Goal: Task Accomplishment & Management: Complete application form

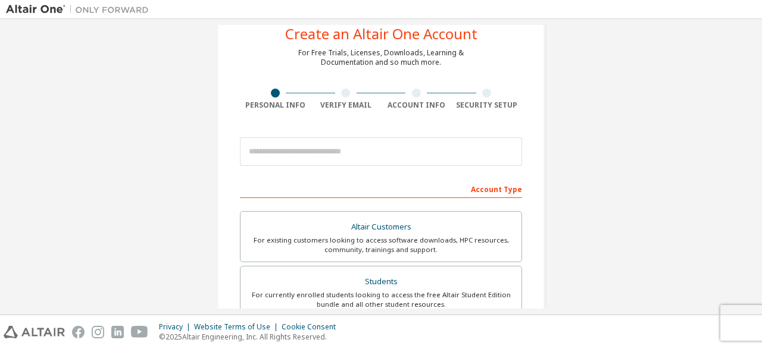
scroll to position [57, 0]
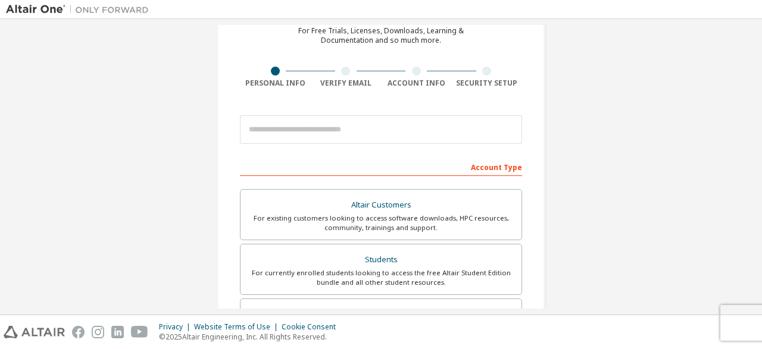
click at [660, 108] on div "Create an Altair One Account For Free Trials, Licenses, Downloads, Learning & D…" at bounding box center [381, 283] width 750 height 630
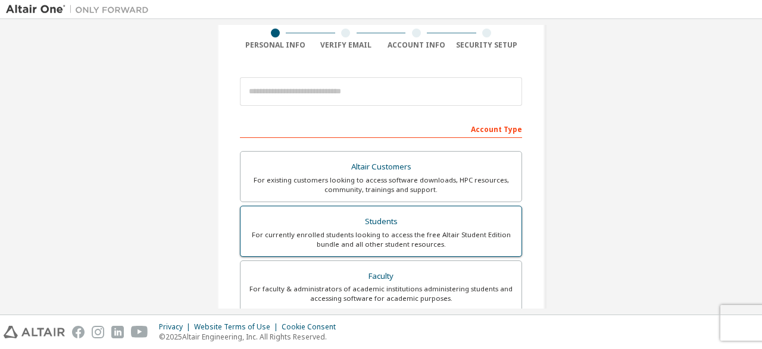
scroll to position [115, 0]
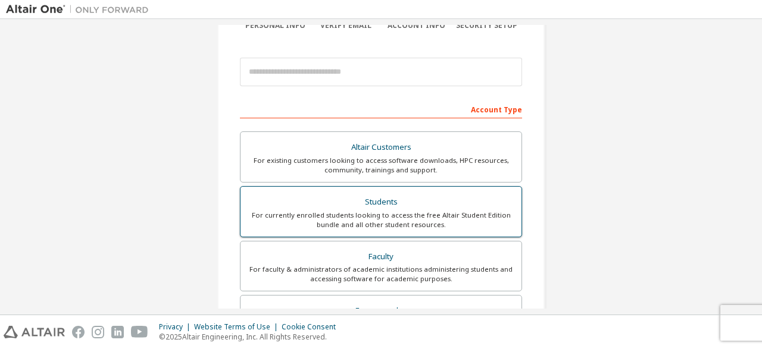
click at [460, 221] on div "For currently enrolled students looking to access the free Altair Student Editi…" at bounding box center [381, 220] width 267 height 19
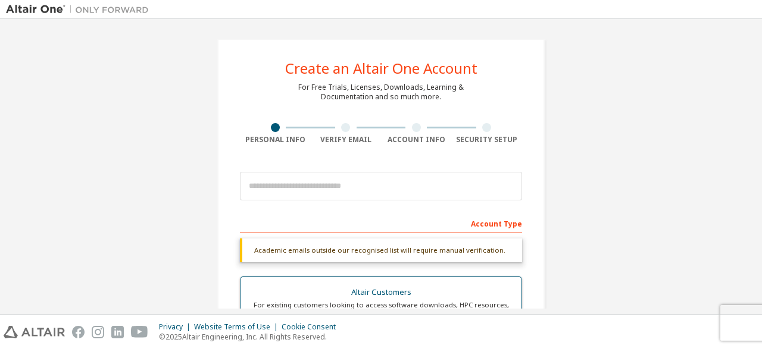
scroll to position [0, 0]
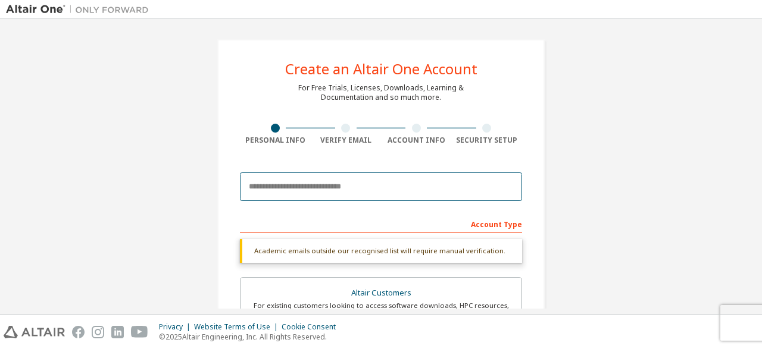
click at [393, 191] on input "email" at bounding box center [381, 187] width 282 height 29
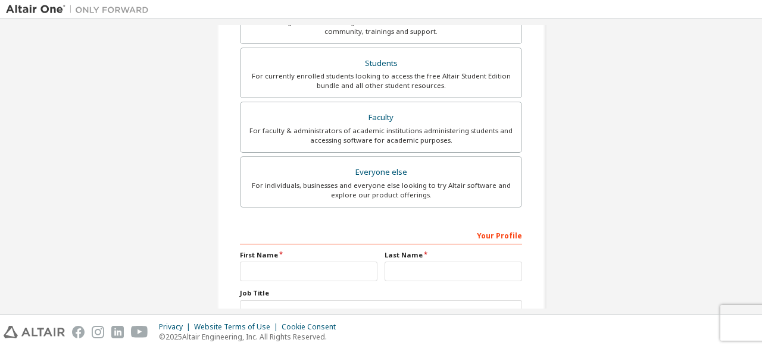
scroll to position [343, 0]
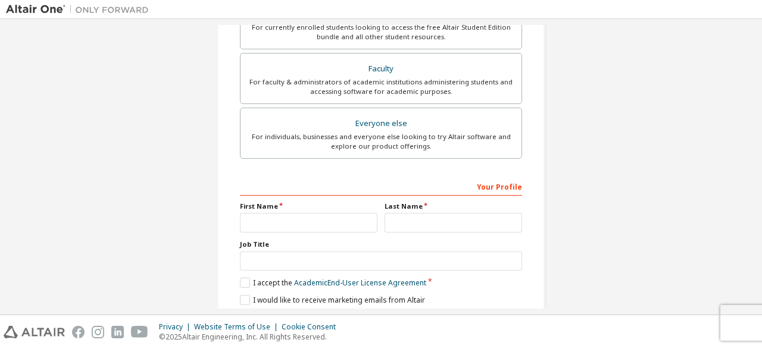
type input "**********"
click at [315, 223] on input "text" at bounding box center [308, 223] width 137 height 20
type input "******"
type input "*"
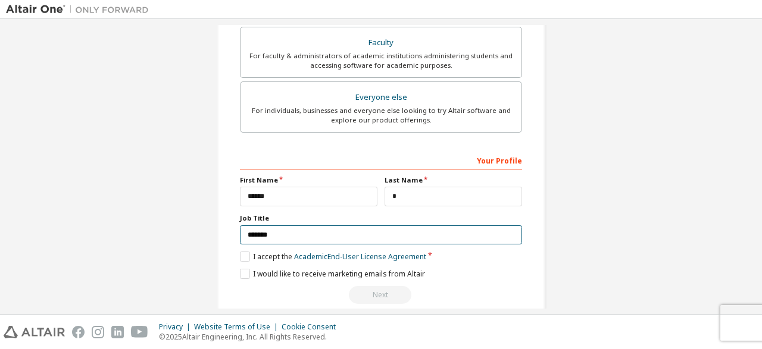
scroll to position [384, 0]
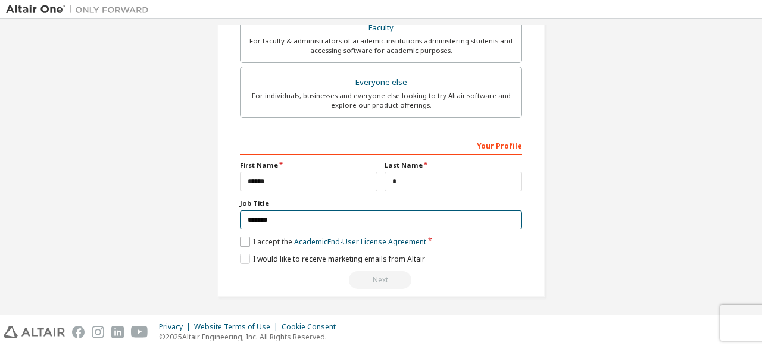
type input "*******"
click at [248, 239] on label "I accept the Academic End-User License Agreement" at bounding box center [333, 242] width 186 height 10
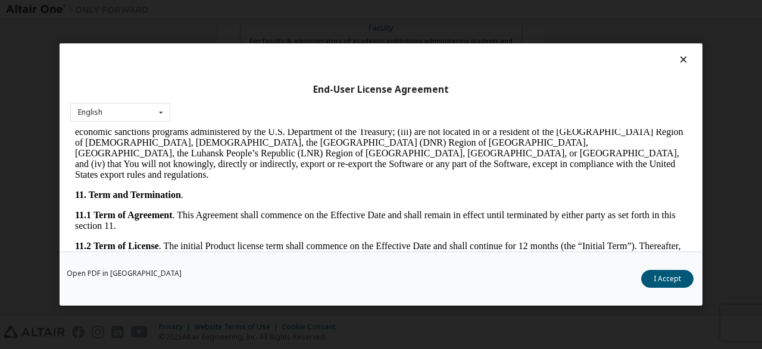
scroll to position [2019, 0]
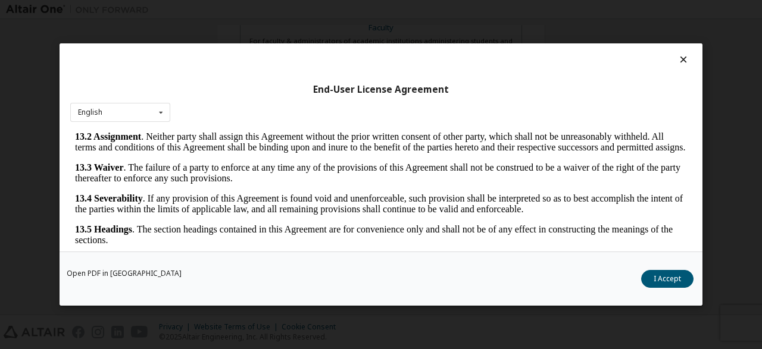
drag, startPoint x: 689, startPoint y: 162, endPoint x: 751, endPoint y: 415, distance: 260.5
click at [678, 278] on button "I Accept" at bounding box center [667, 279] width 52 height 18
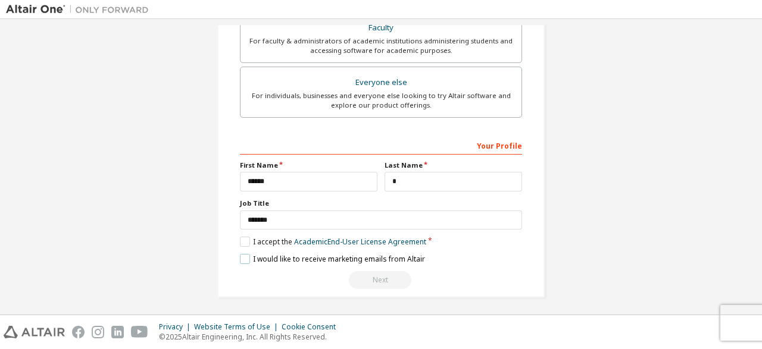
click at [243, 256] on label "I would like to receive marketing emails from Altair" at bounding box center [332, 259] width 185 height 10
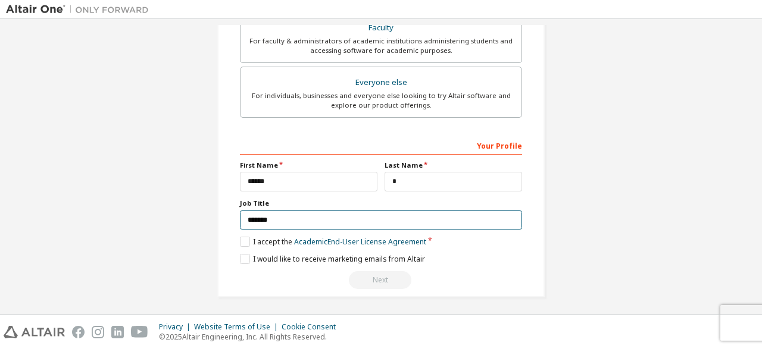
click at [367, 220] on input "*******" at bounding box center [381, 221] width 282 height 20
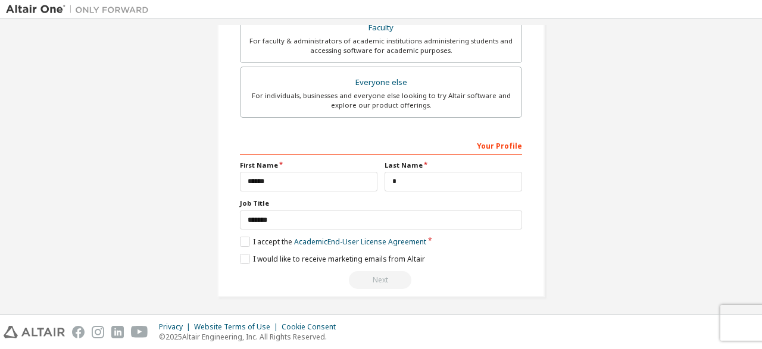
click at [383, 280] on div "Next" at bounding box center [381, 280] width 282 height 18
click at [383, 279] on div "Next" at bounding box center [381, 280] width 282 height 18
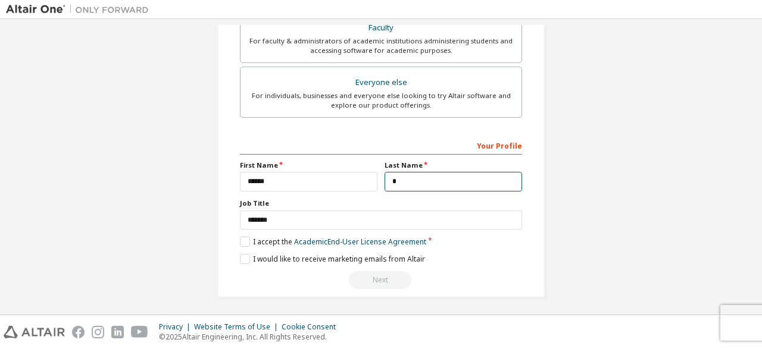
click at [393, 180] on input "*" at bounding box center [452, 182] width 137 height 20
click at [384, 277] on div "Next" at bounding box center [381, 280] width 282 height 18
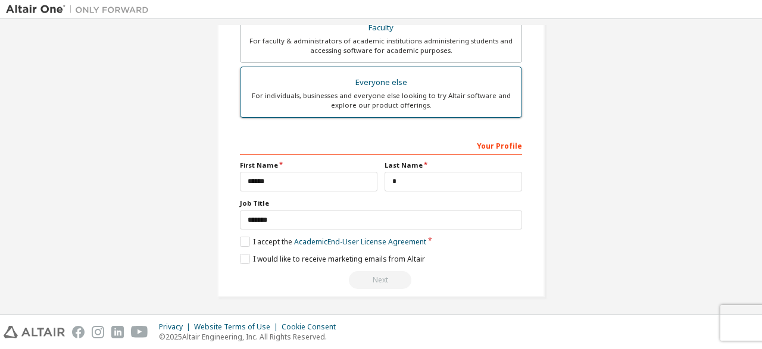
click at [424, 89] on div "Everyone else" at bounding box center [381, 82] width 267 height 17
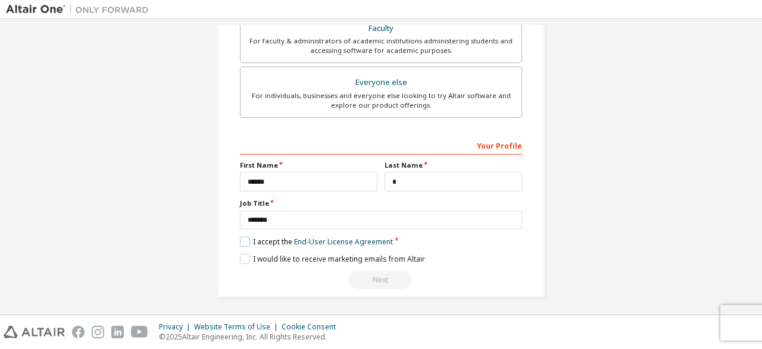
click at [245, 237] on label "I accept the End-User License Agreement" at bounding box center [316, 242] width 153 height 10
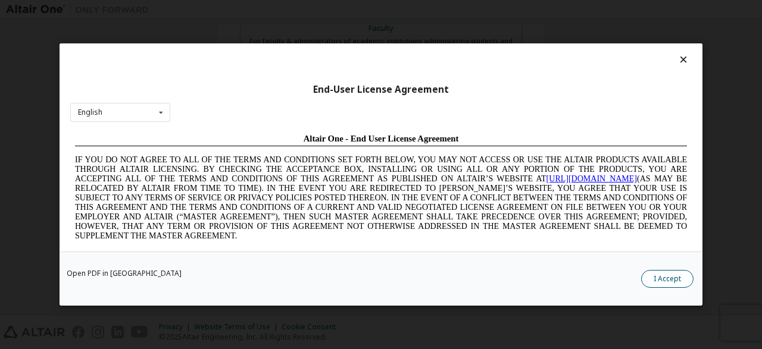
scroll to position [0, 0]
click at [673, 284] on button "I Accept" at bounding box center [667, 279] width 52 height 18
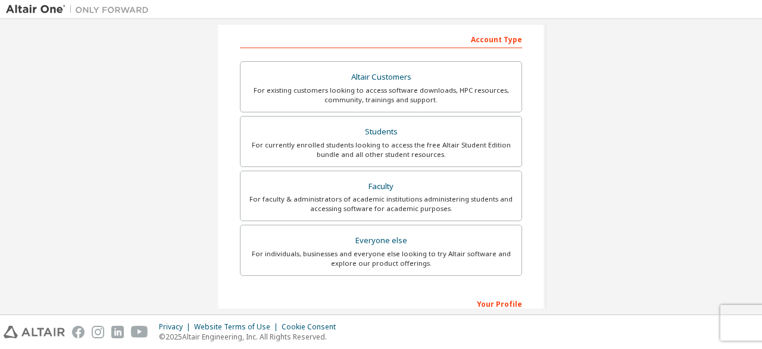
scroll to position [172, 0]
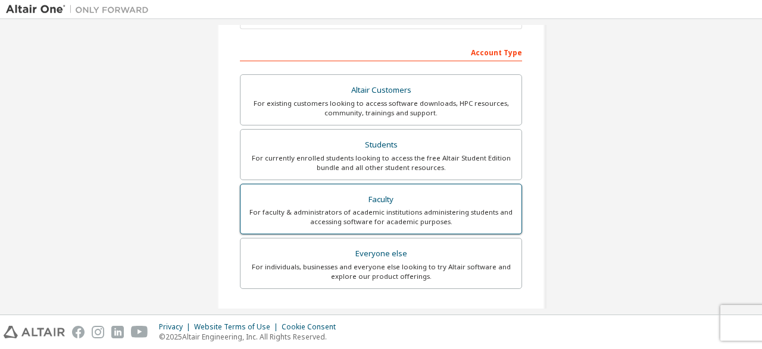
click at [405, 215] on div "For faculty & administrators of academic institutions administering students an…" at bounding box center [381, 217] width 267 height 19
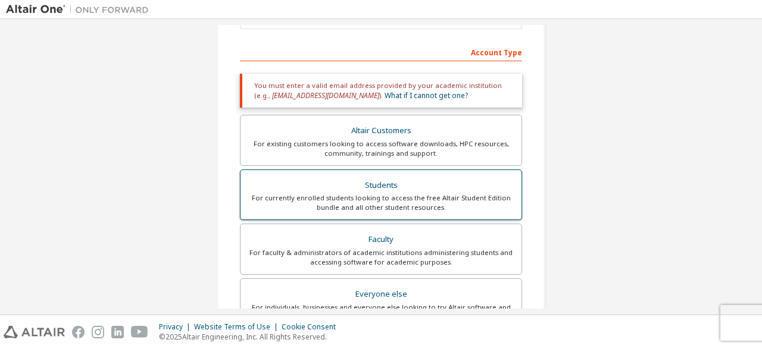
click at [414, 198] on div "For currently enrolled students looking to access the free Altair Student Editi…" at bounding box center [381, 202] width 267 height 19
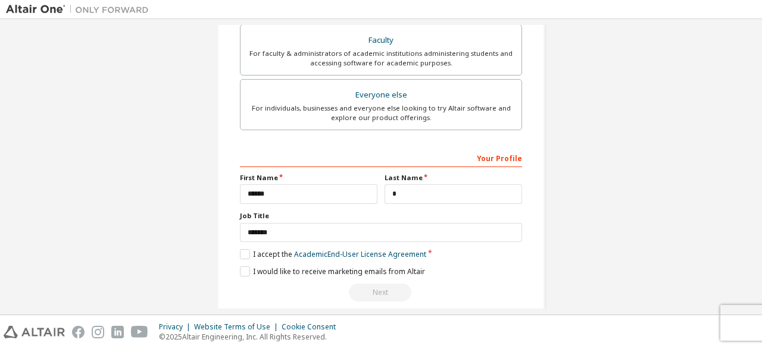
scroll to position [384, 0]
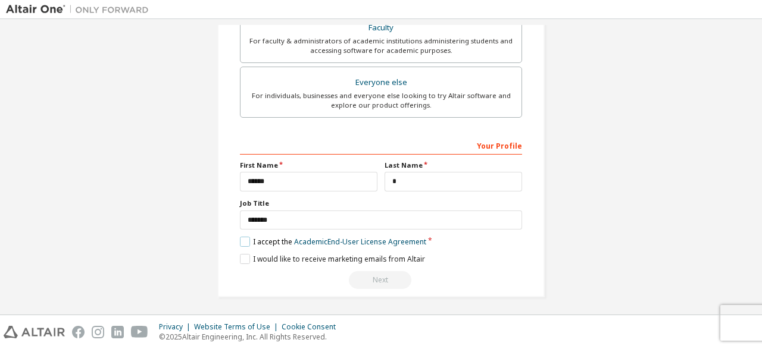
click at [245, 239] on label "I accept the Academic End-User License Agreement" at bounding box center [333, 242] width 186 height 10
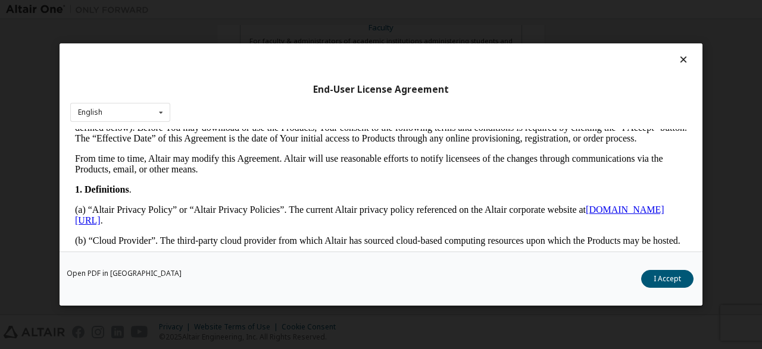
scroll to position [248, 0]
